Goal: Contribute content

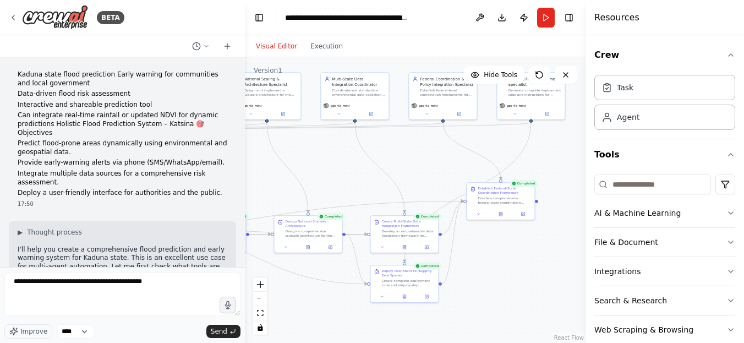
type textarea "**********"
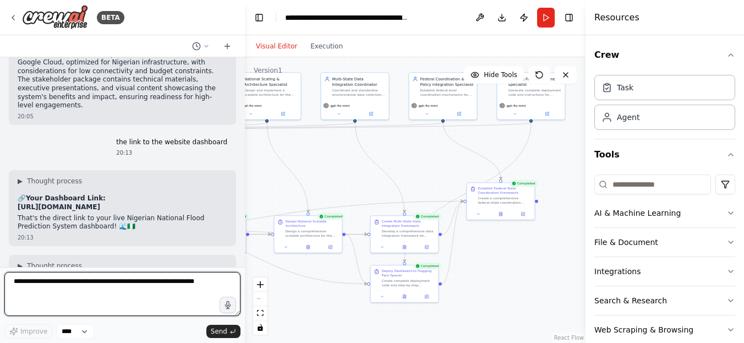
scroll to position [16810, 0]
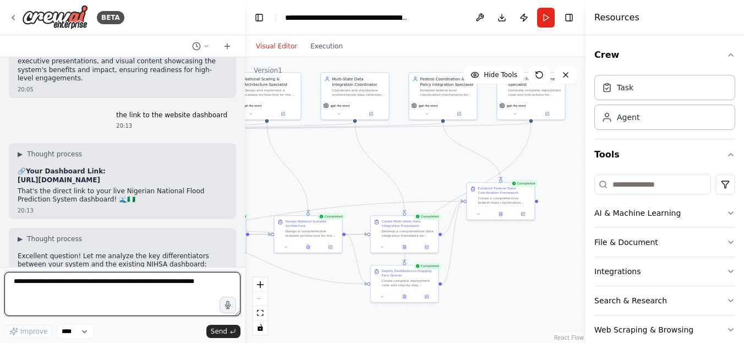
click at [27, 288] on textarea at bounding box center [122, 294] width 236 height 44
click at [29, 284] on textarea at bounding box center [122, 294] width 236 height 44
click at [78, 284] on textarea at bounding box center [122, 294] width 236 height 44
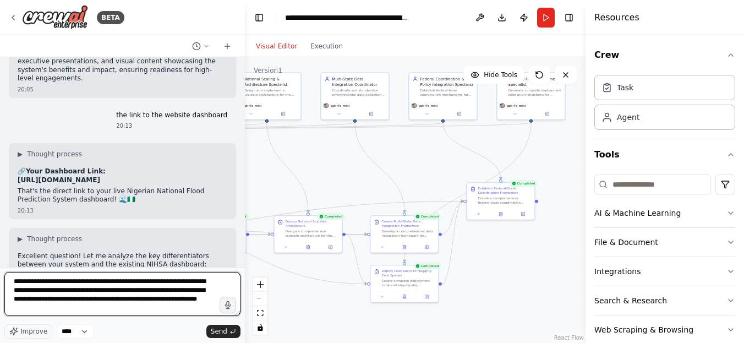
type textarea "**********"
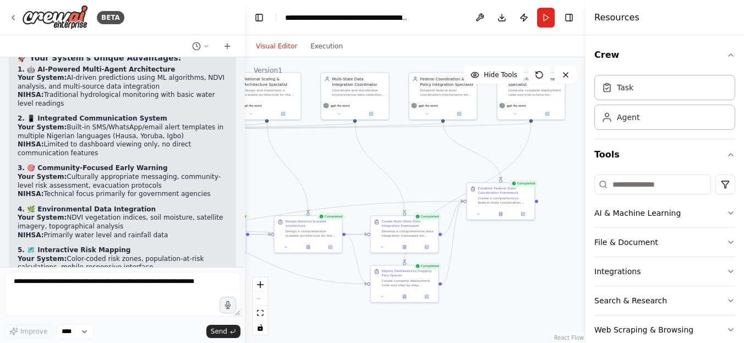
scroll to position [17031, 0]
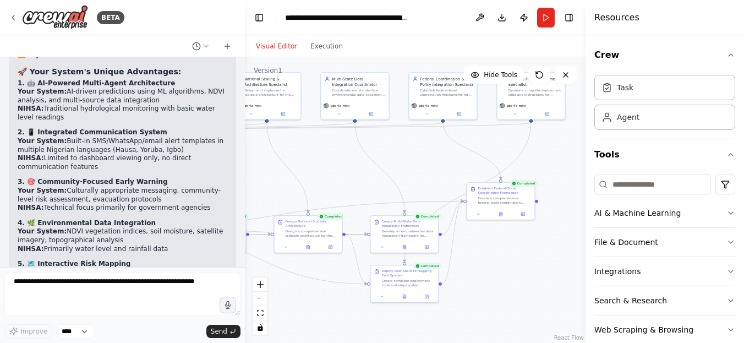
drag, startPoint x: 79, startPoint y: 238, endPoint x: 20, endPoint y: 135, distance: 119.0
copy div "🌊 LOREMIPSUMDOL SITAMETC Adipisci Elitsedd Eiusm Temporinci & Utlab Etdolor Mag…"
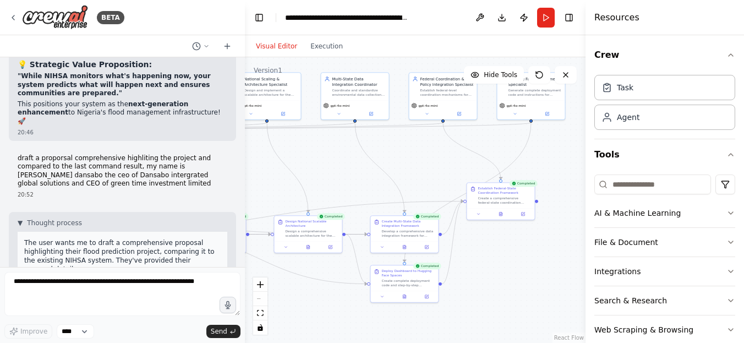
scroll to position [17636, 0]
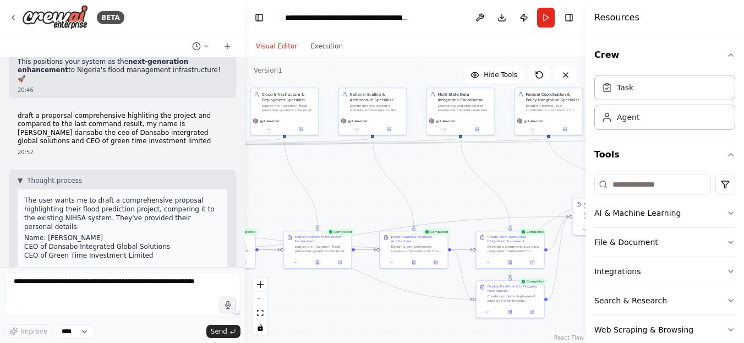
drag, startPoint x: 310, startPoint y: 155, endPoint x: 400, endPoint y: 166, distance: 90.9
click at [416, 170] on div ".deletable-edge-delete-btn { width: 20px; height: 20px; border: 0px solid #ffff…" at bounding box center [415, 199] width 340 height 285
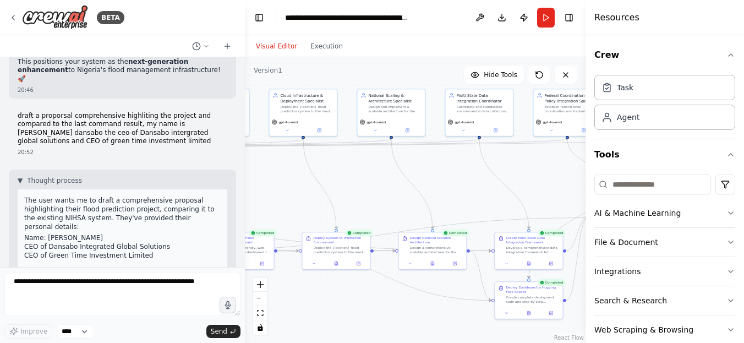
drag, startPoint x: 303, startPoint y: 170, endPoint x: 321, endPoint y: 172, distance: 18.2
click at [321, 172] on div ".deletable-edge-delete-btn { width: 20px; height: 20px; border: 0px solid #ffff…" at bounding box center [415, 199] width 340 height 285
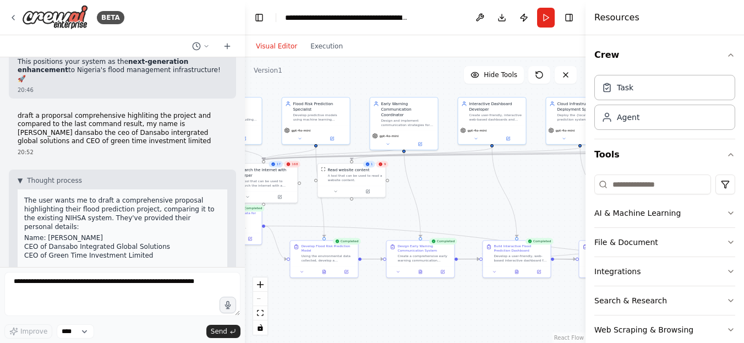
drag, startPoint x: 293, startPoint y: 173, endPoint x: 569, endPoint y: 181, distance: 276.8
click at [569, 181] on div ".deletable-edge-delete-btn { width: 20px; height: 20px; border: 0px solid #ffff…" at bounding box center [415, 199] width 340 height 285
drag, startPoint x: 430, startPoint y: 201, endPoint x: 489, endPoint y: 200, distance: 59.4
click at [489, 200] on div ".deletable-edge-delete-btn { width: 20px; height: 20px; border: 0px solid #ffff…" at bounding box center [415, 199] width 340 height 285
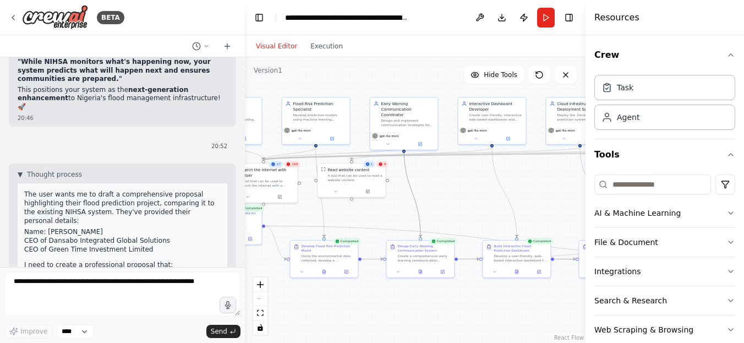
scroll to position [20148, 0]
